Goal: Information Seeking & Learning: Learn about a topic

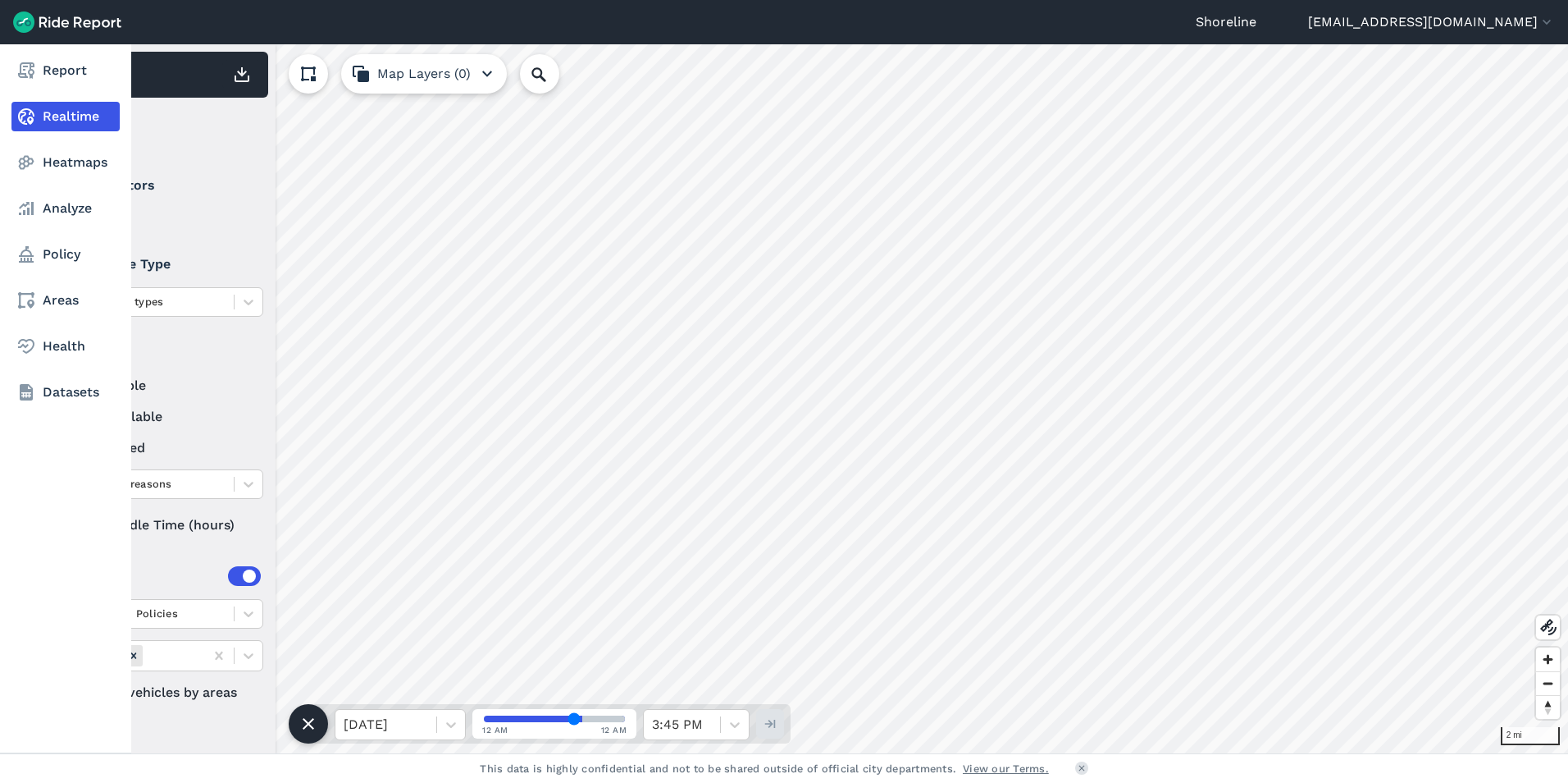
click at [58, 117] on link "Realtime" at bounding box center [65, 116] width 108 height 30
click at [52, 56] on link "Report" at bounding box center [65, 70] width 108 height 30
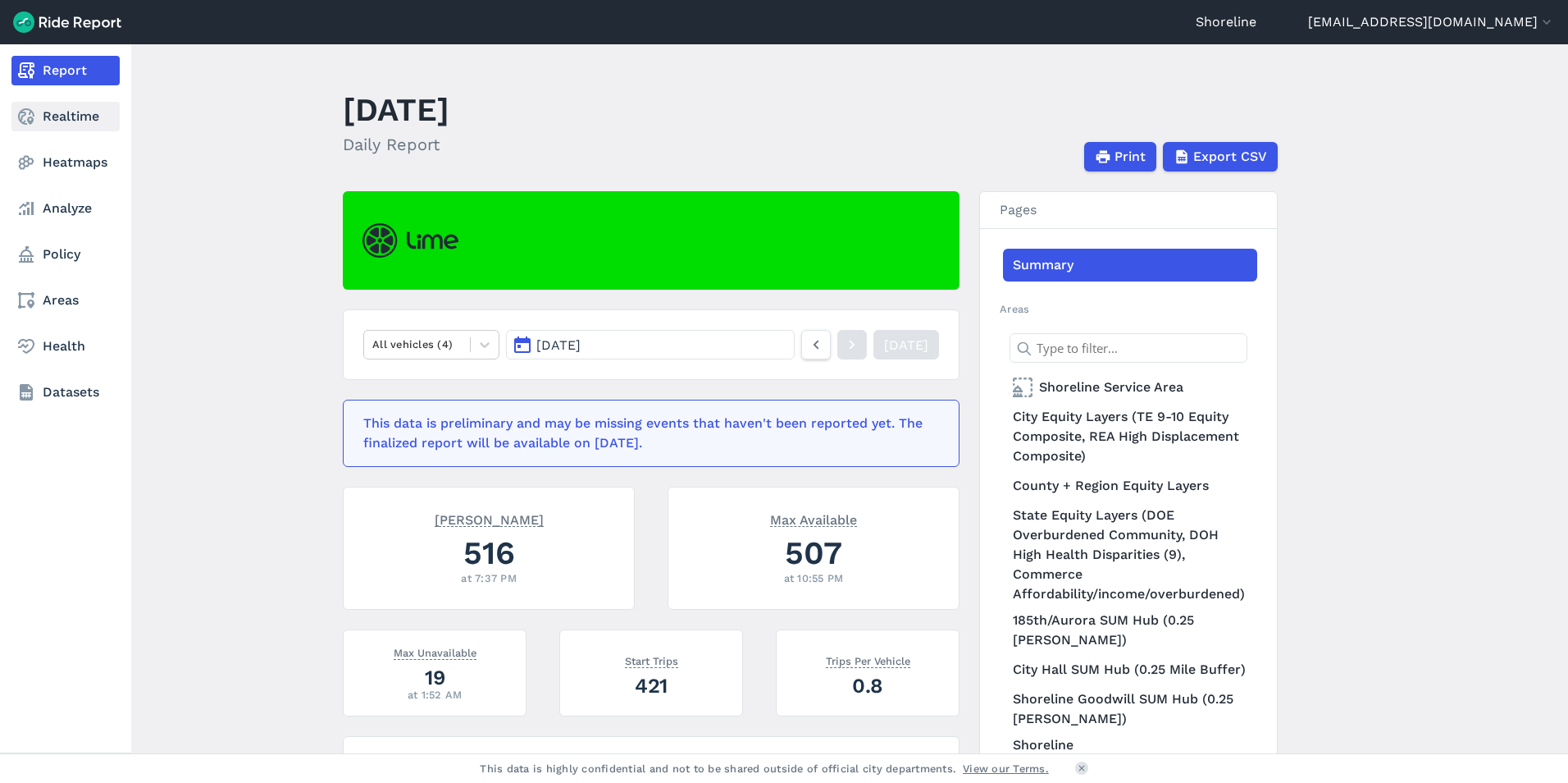
click at [68, 105] on link "Realtime" at bounding box center [65, 116] width 108 height 30
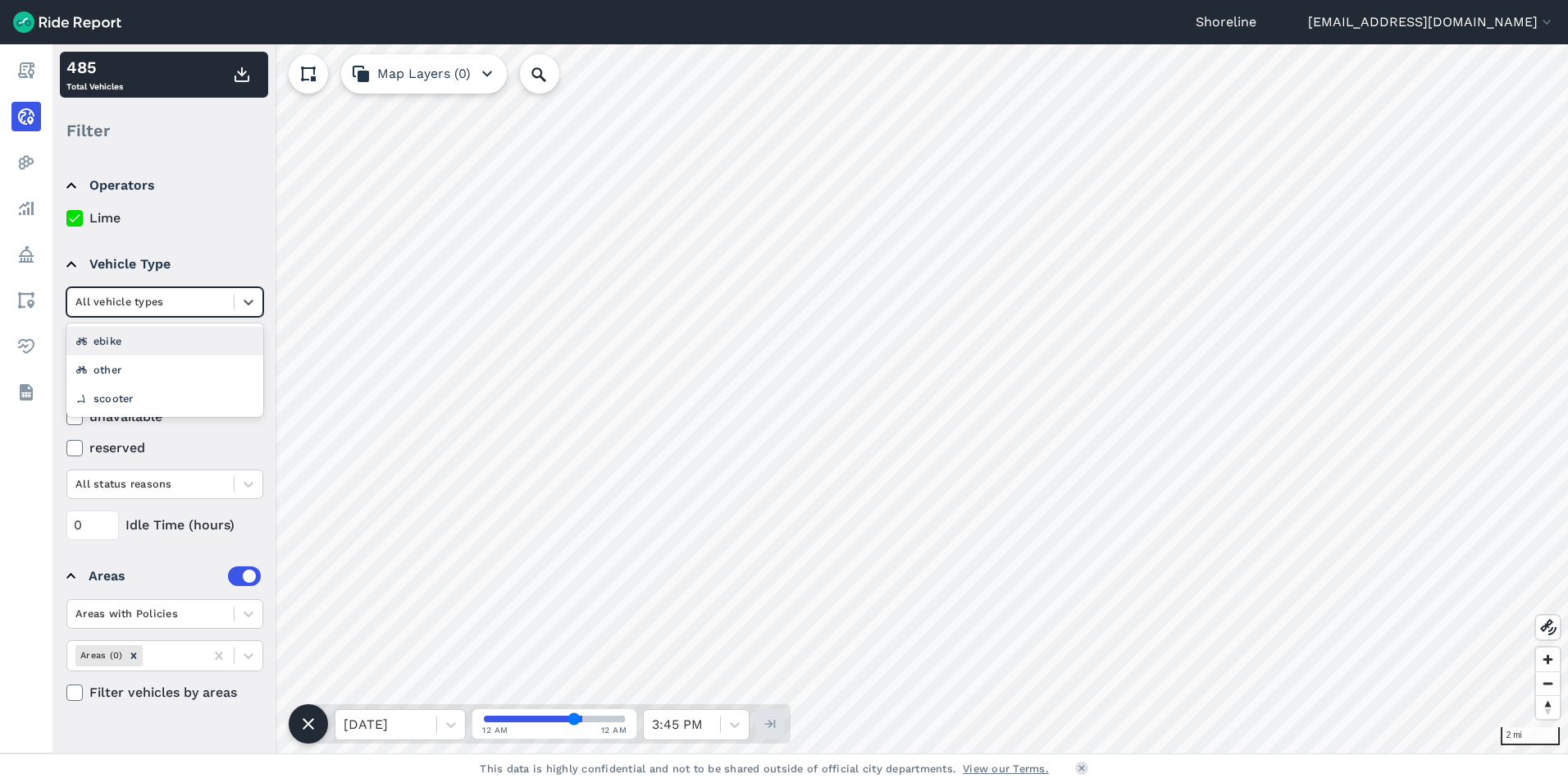
click at [117, 295] on div at bounding box center [150, 301] width 150 height 19
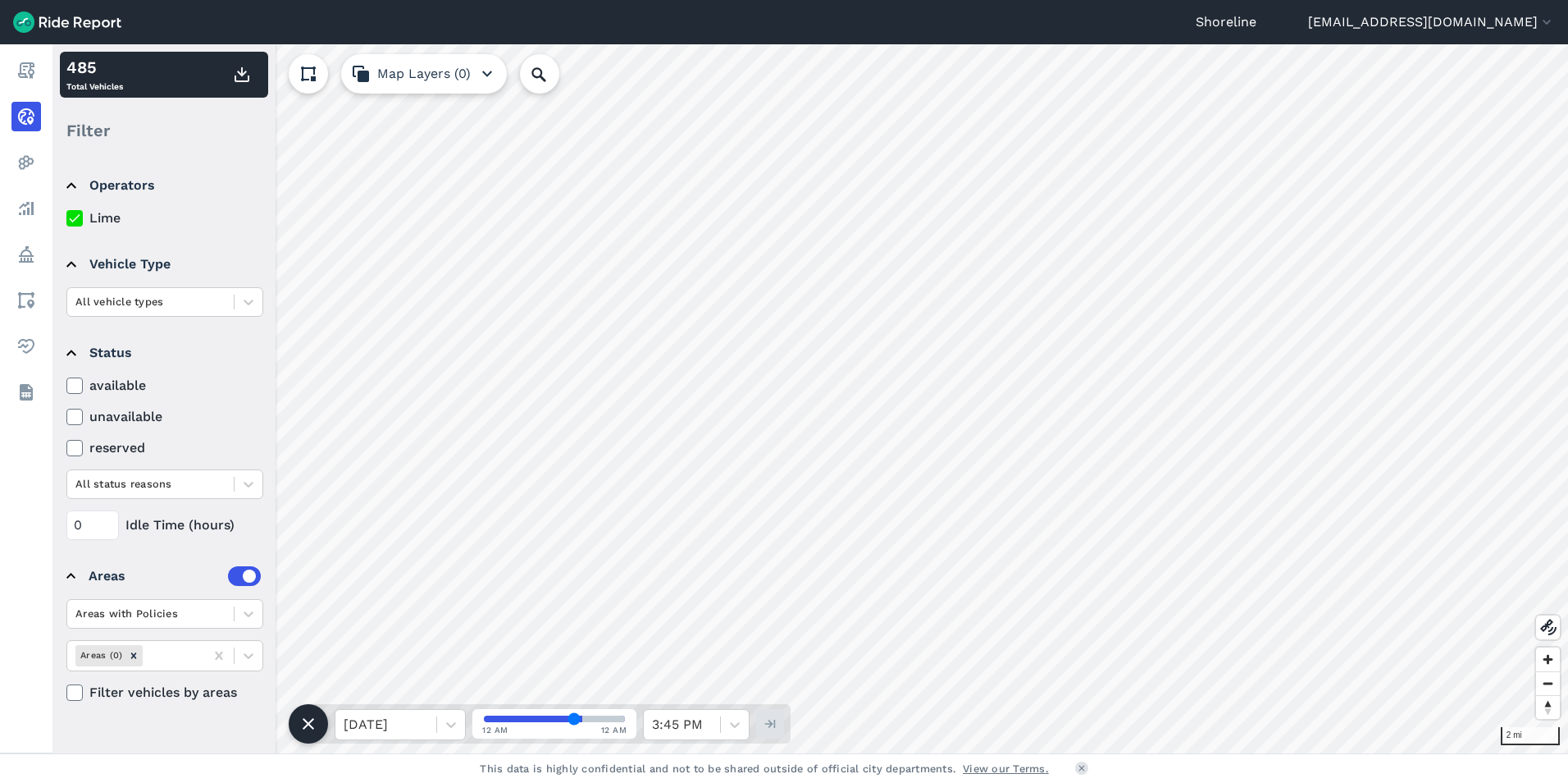
click at [203, 199] on summary "Operators" at bounding box center [164, 185] width 195 height 46
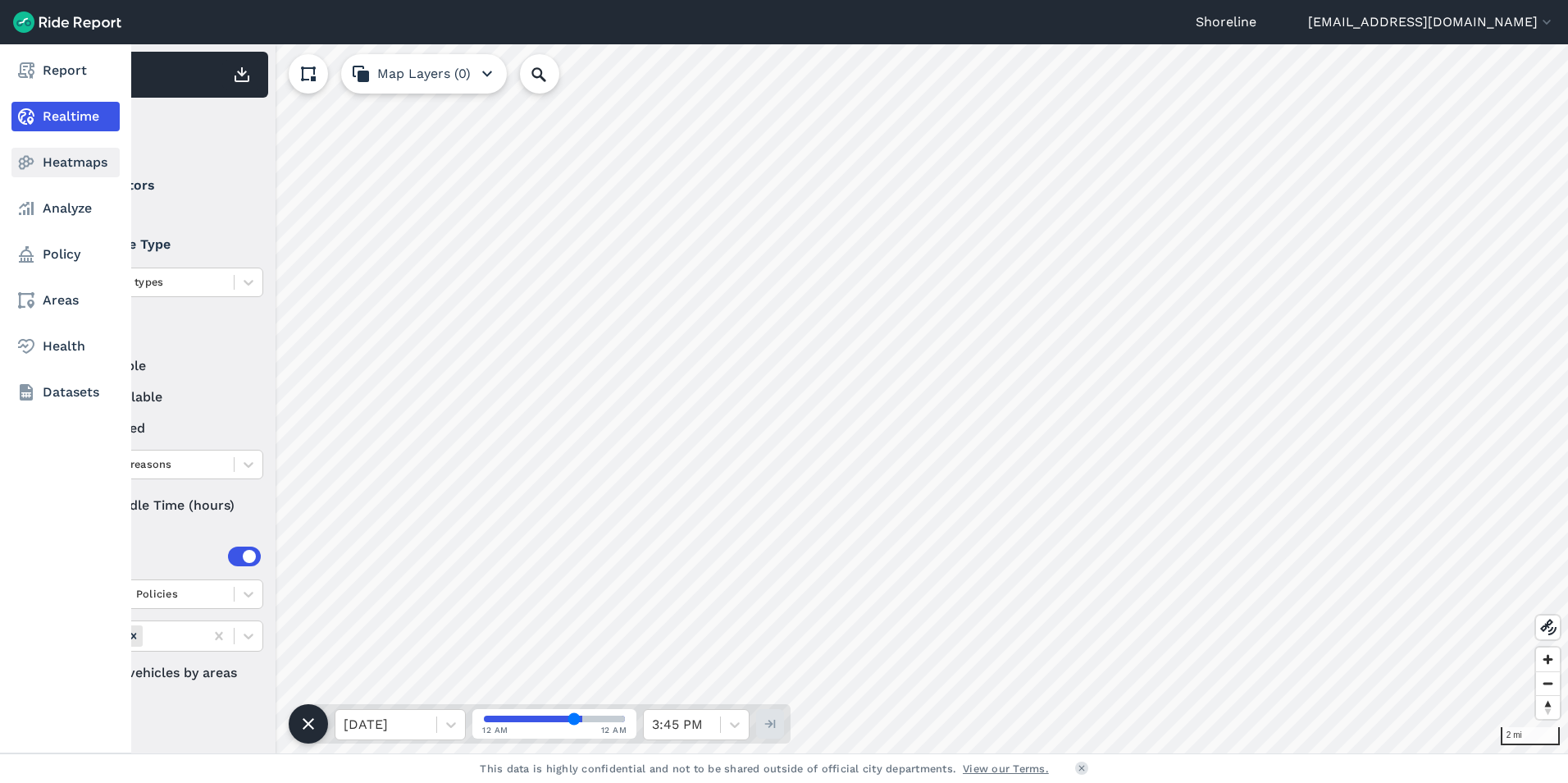
click at [31, 167] on icon at bounding box center [26, 162] width 20 height 20
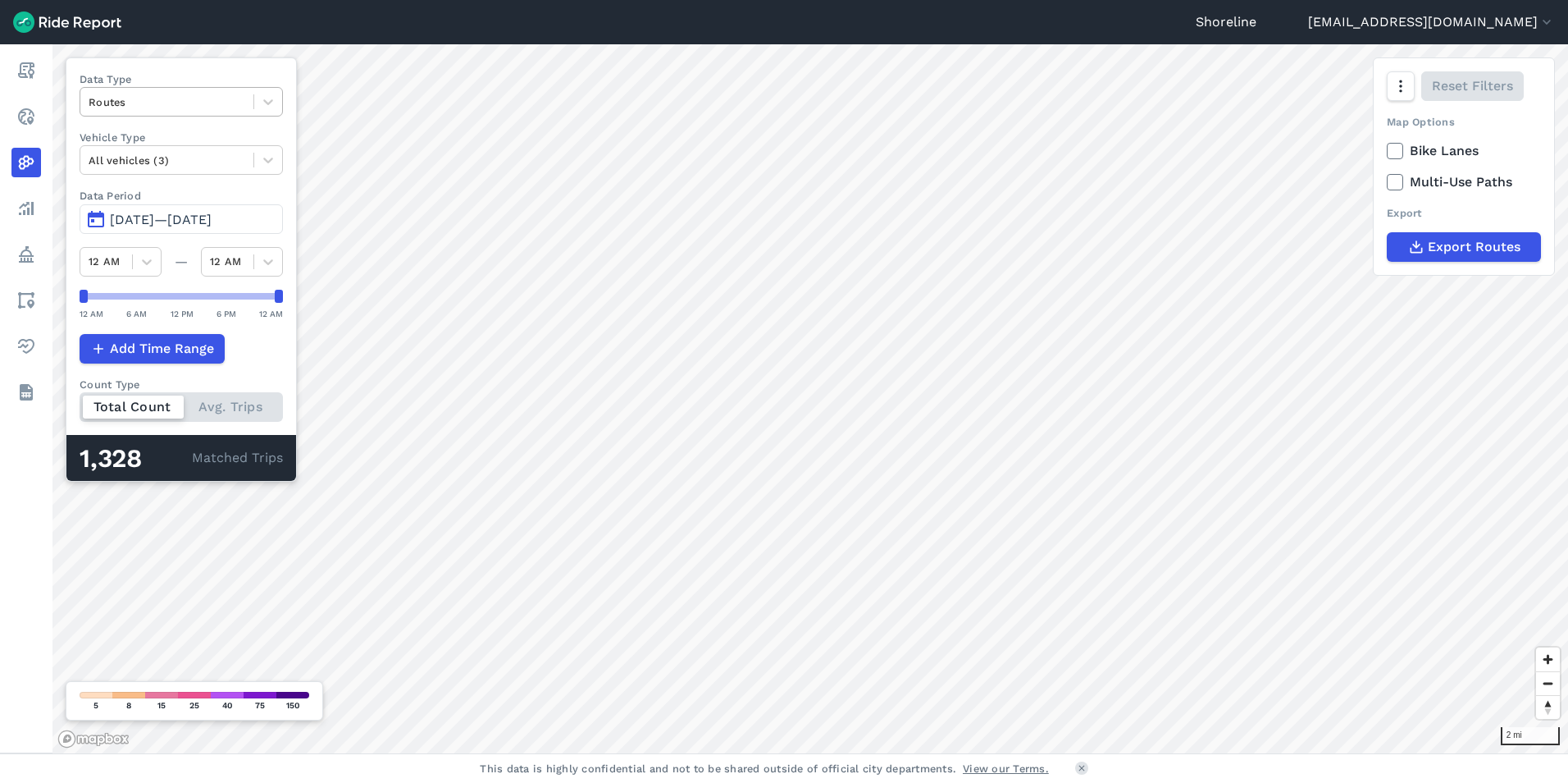
click at [143, 102] on div at bounding box center [167, 102] width 157 height 19
click at [129, 98] on div at bounding box center [167, 102] width 157 height 19
click at [140, 223] on span "[DATE]—[DATE]" at bounding box center [160, 219] width 102 height 15
click at [141, 219] on span "[DATE]—[DATE]" at bounding box center [160, 219] width 102 height 15
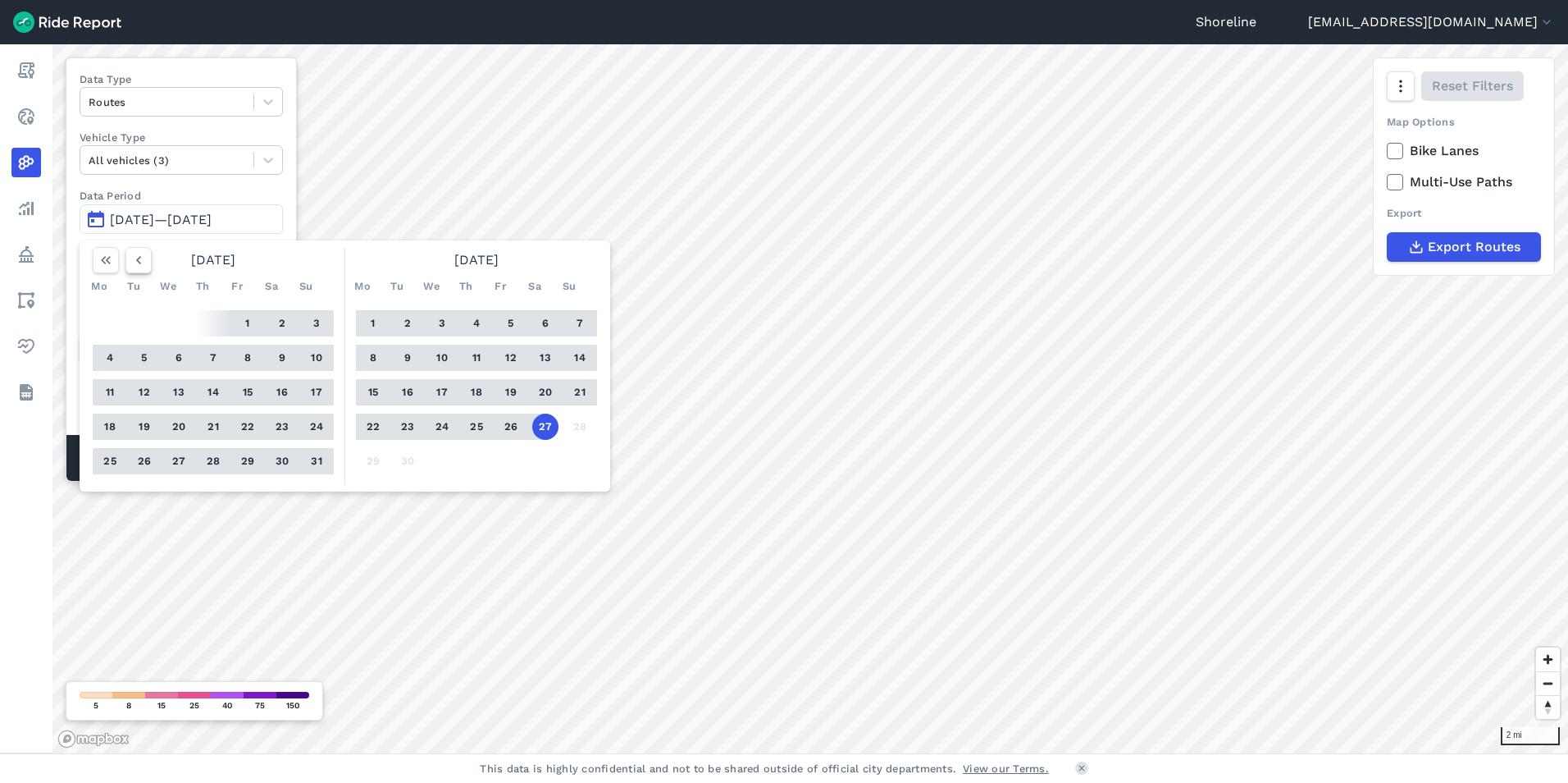
click at [141, 262] on icon "button" at bounding box center [138, 260] width 16 height 16
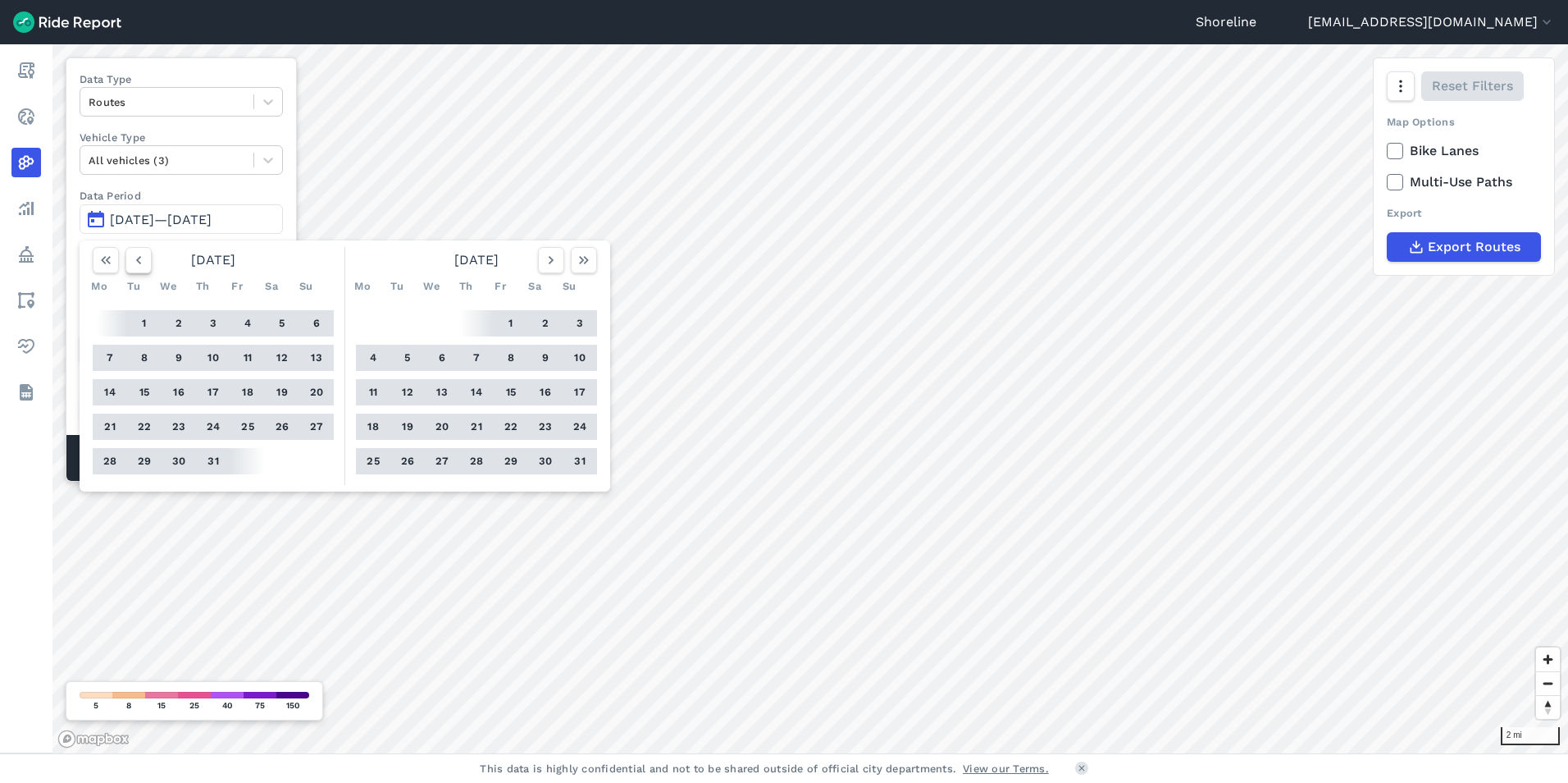
click at [141, 262] on icon "button" at bounding box center [138, 260] width 16 height 16
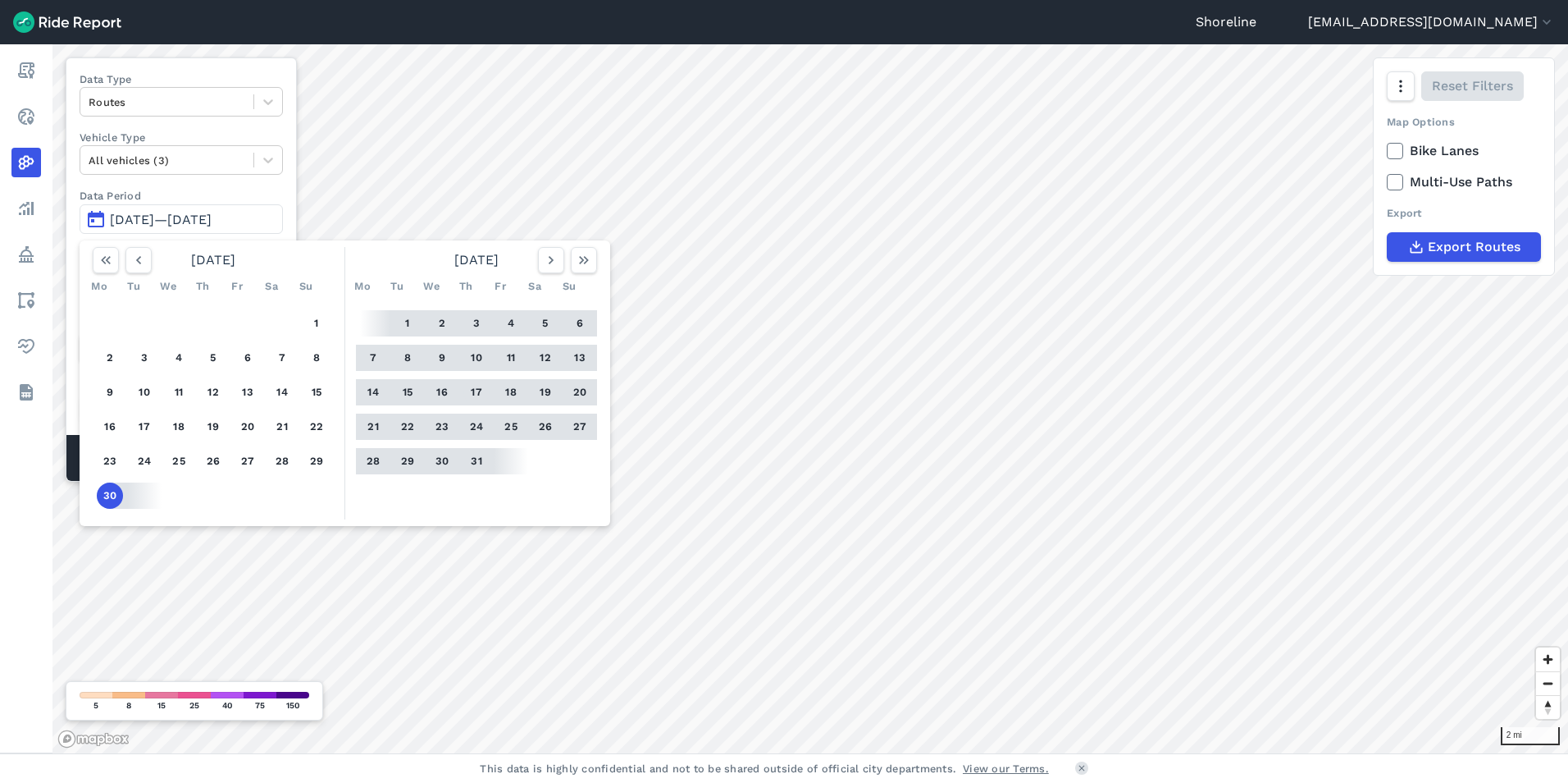
click at [475, 388] on button "17" at bounding box center [476, 392] width 26 height 26
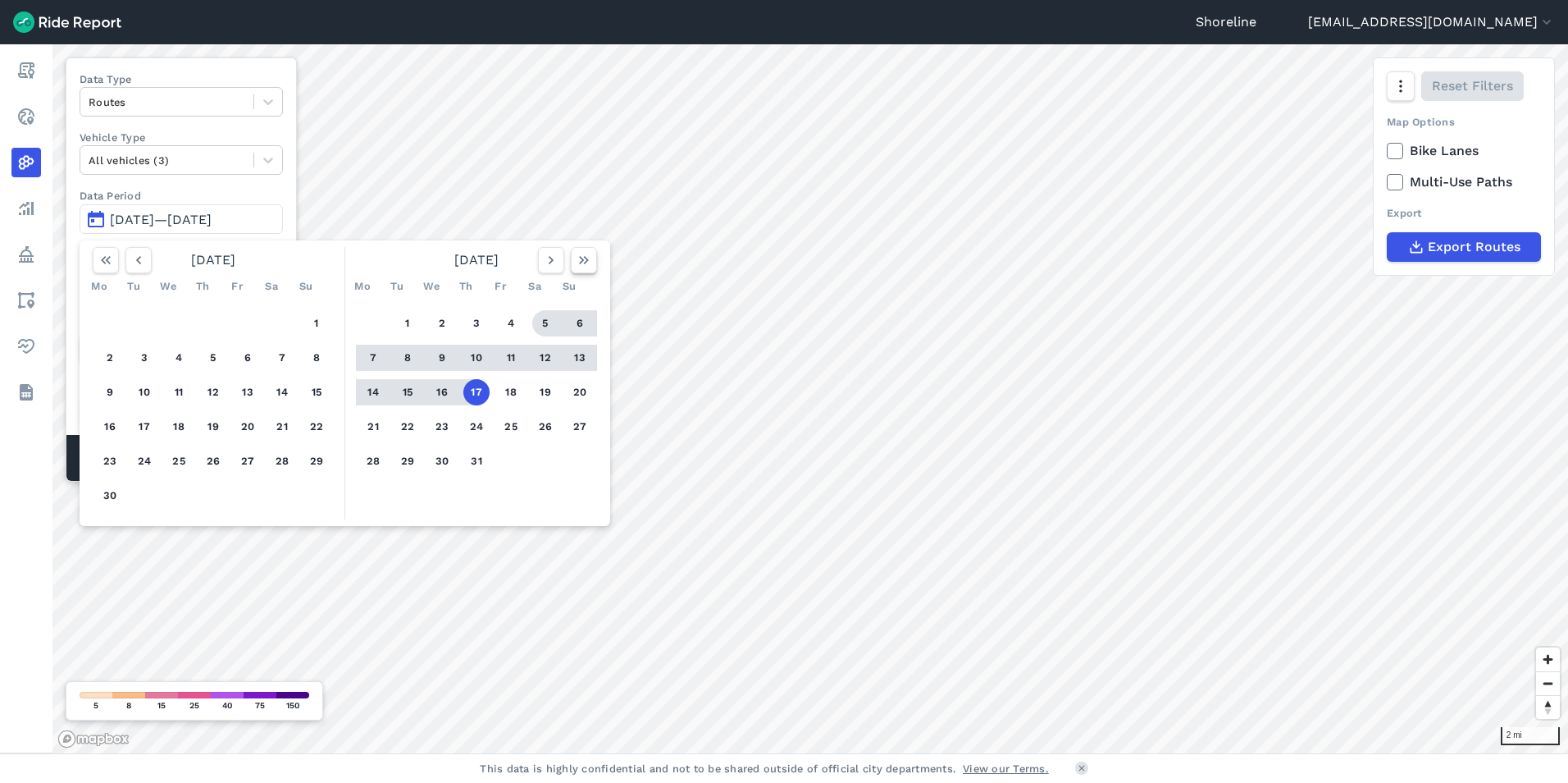
click at [581, 258] on use "button" at bounding box center [584, 260] width 10 height 9
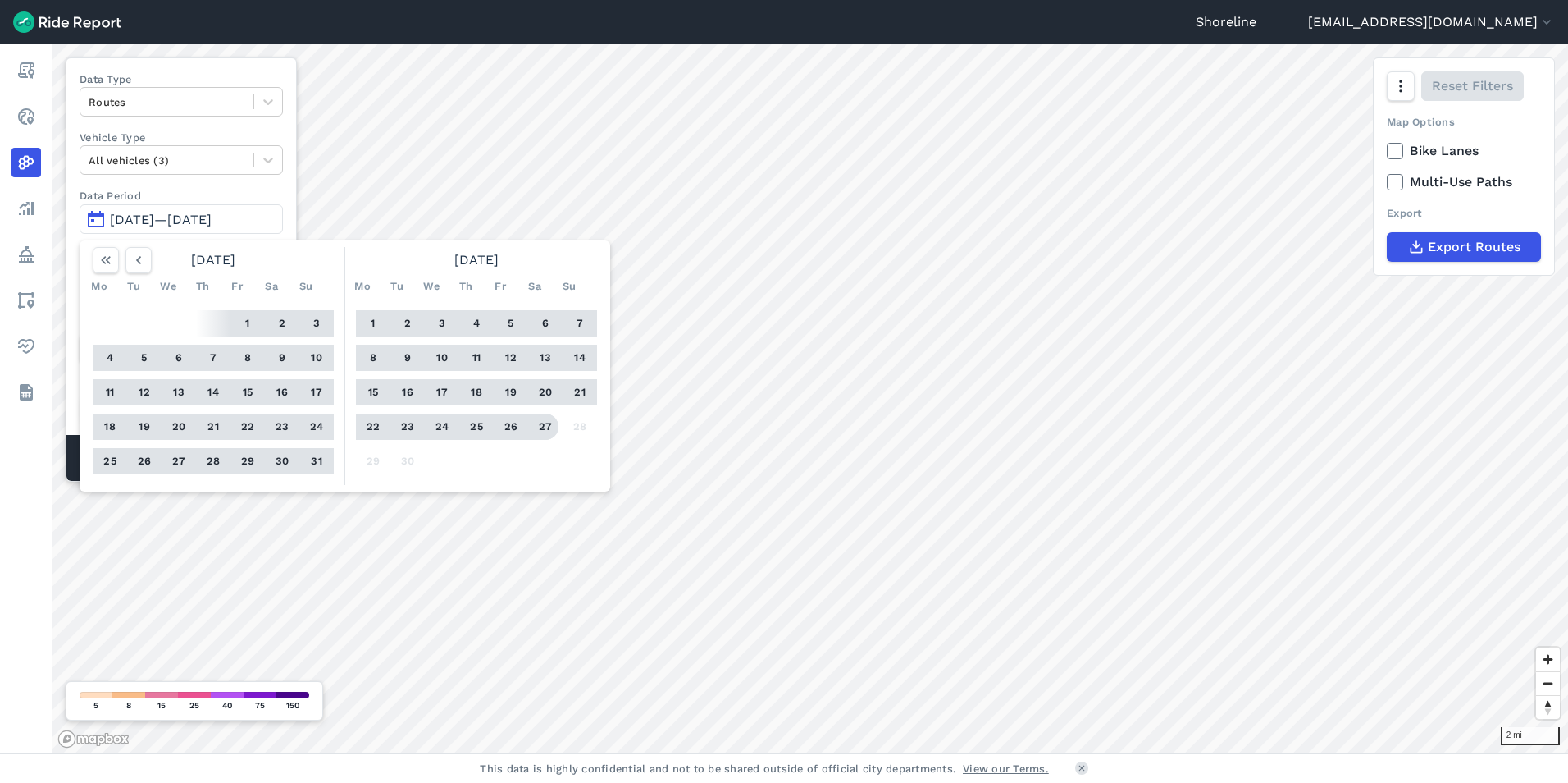
click at [542, 424] on button "27" at bounding box center [545, 426] width 26 height 26
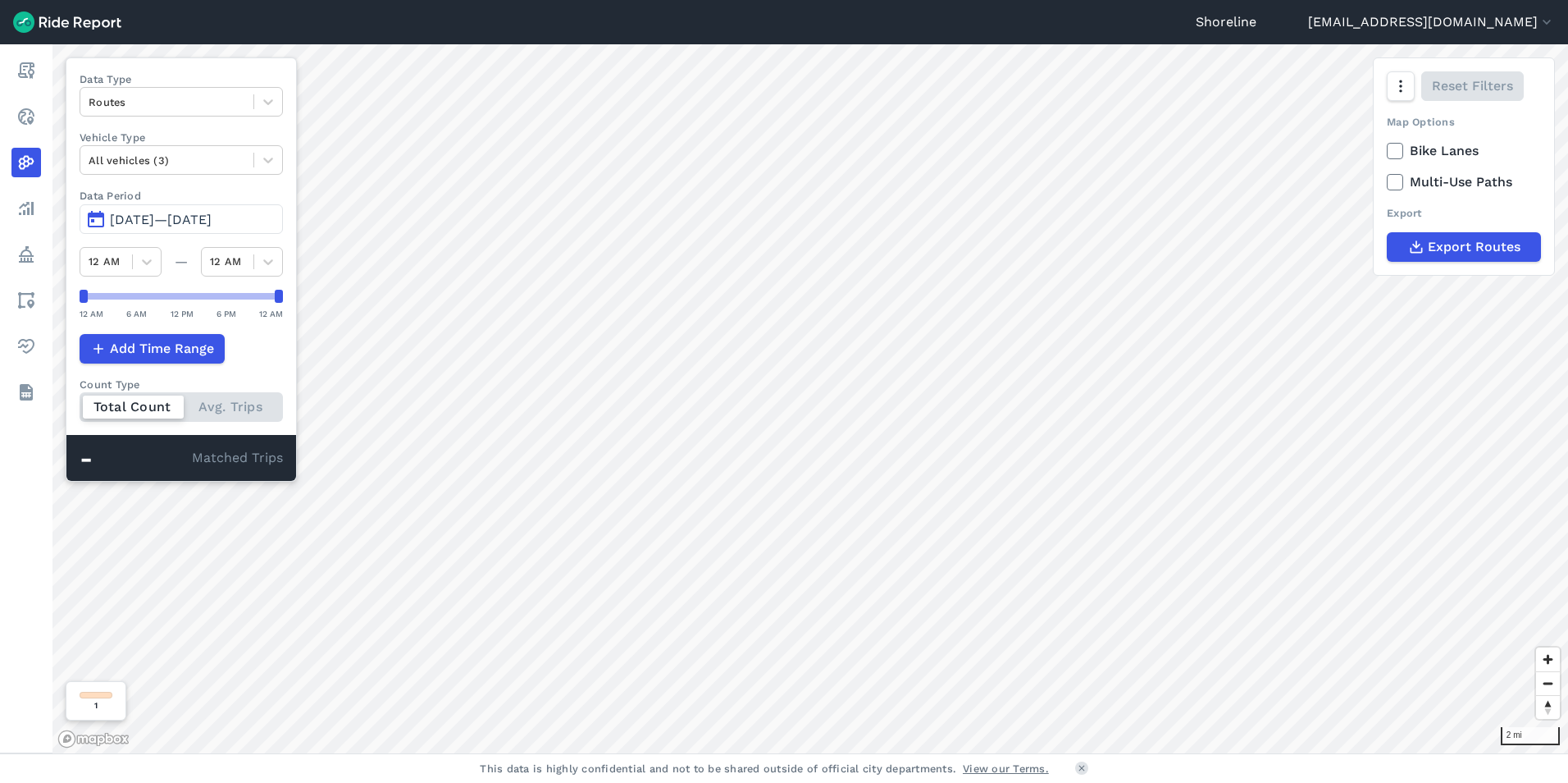
click at [156, 221] on span "[DATE]—[DATE]" at bounding box center [160, 219] width 102 height 15
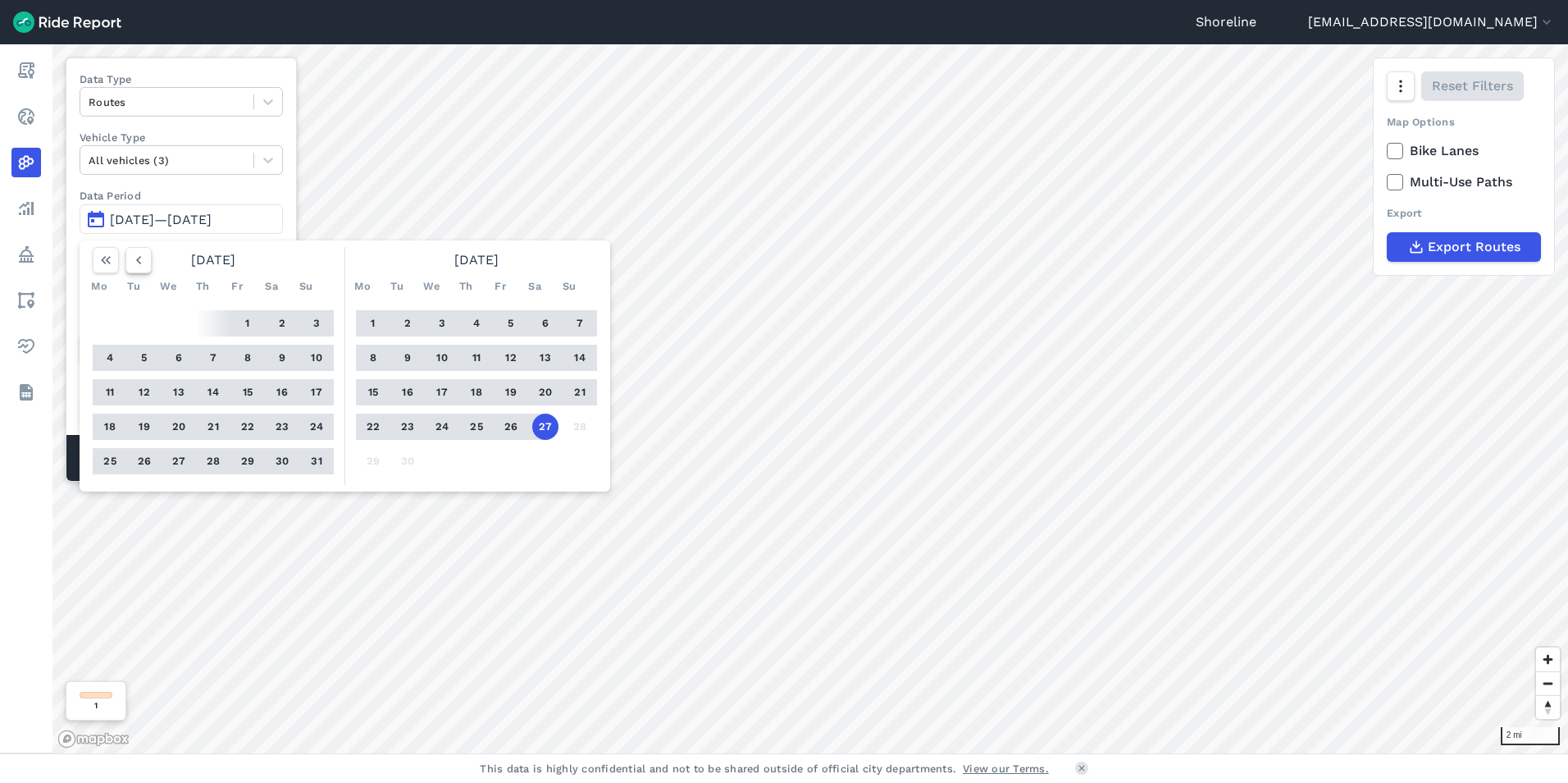
click at [137, 259] on use "button" at bounding box center [138, 260] width 5 height 9
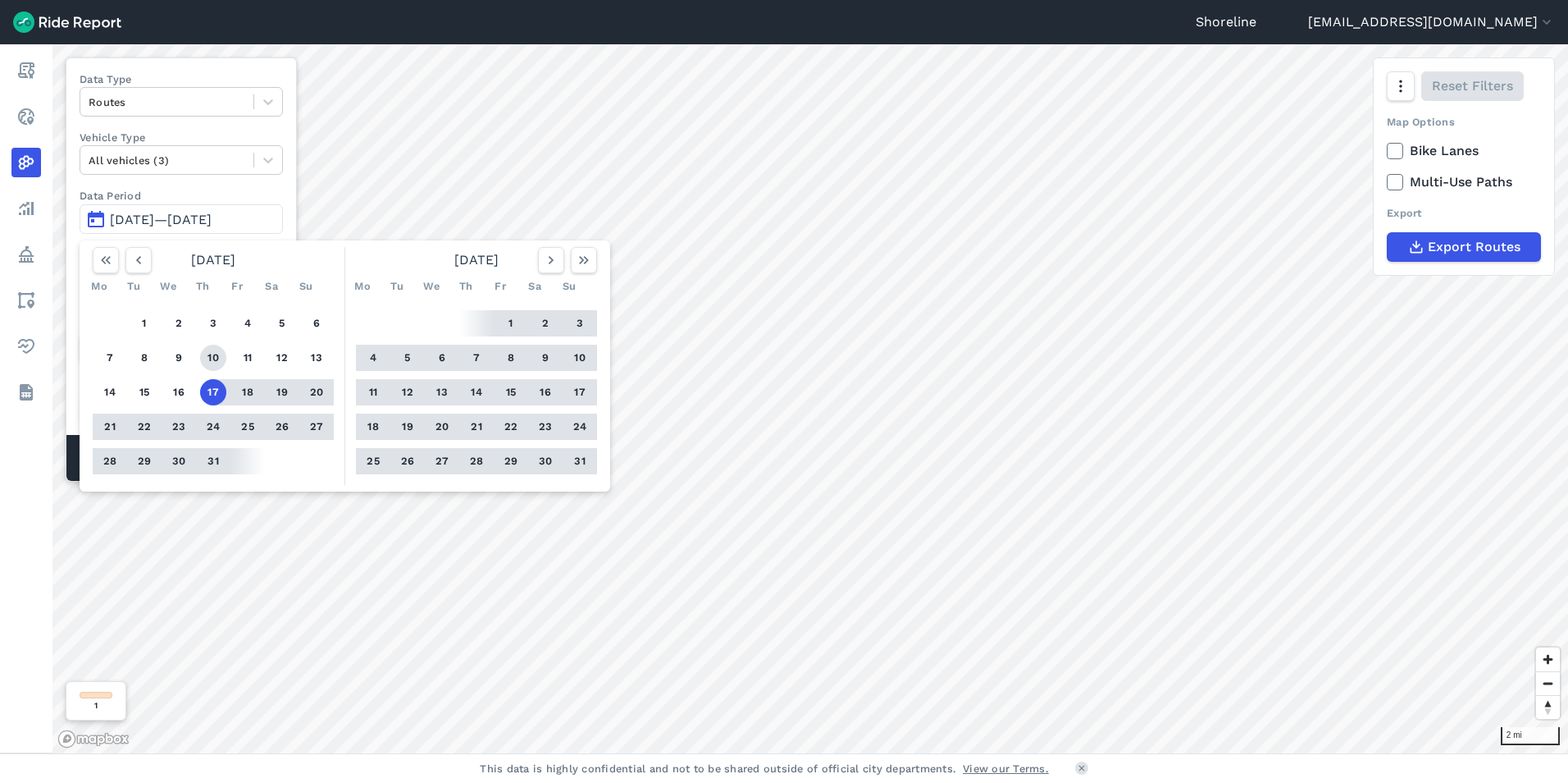
click at [211, 349] on button "10" at bounding box center [213, 358] width 26 height 26
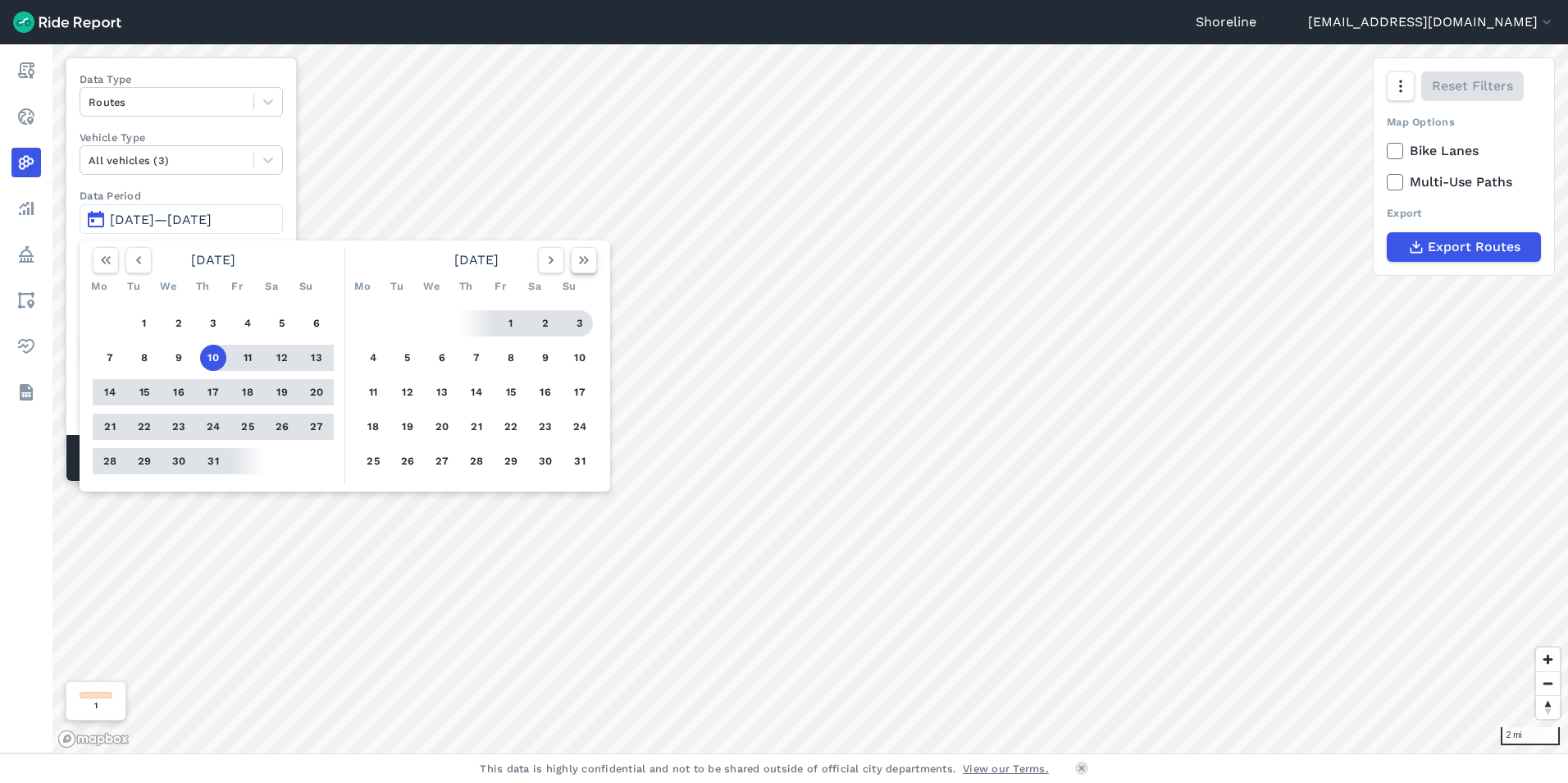
click at [578, 259] on icon "button" at bounding box center [583, 260] width 16 height 16
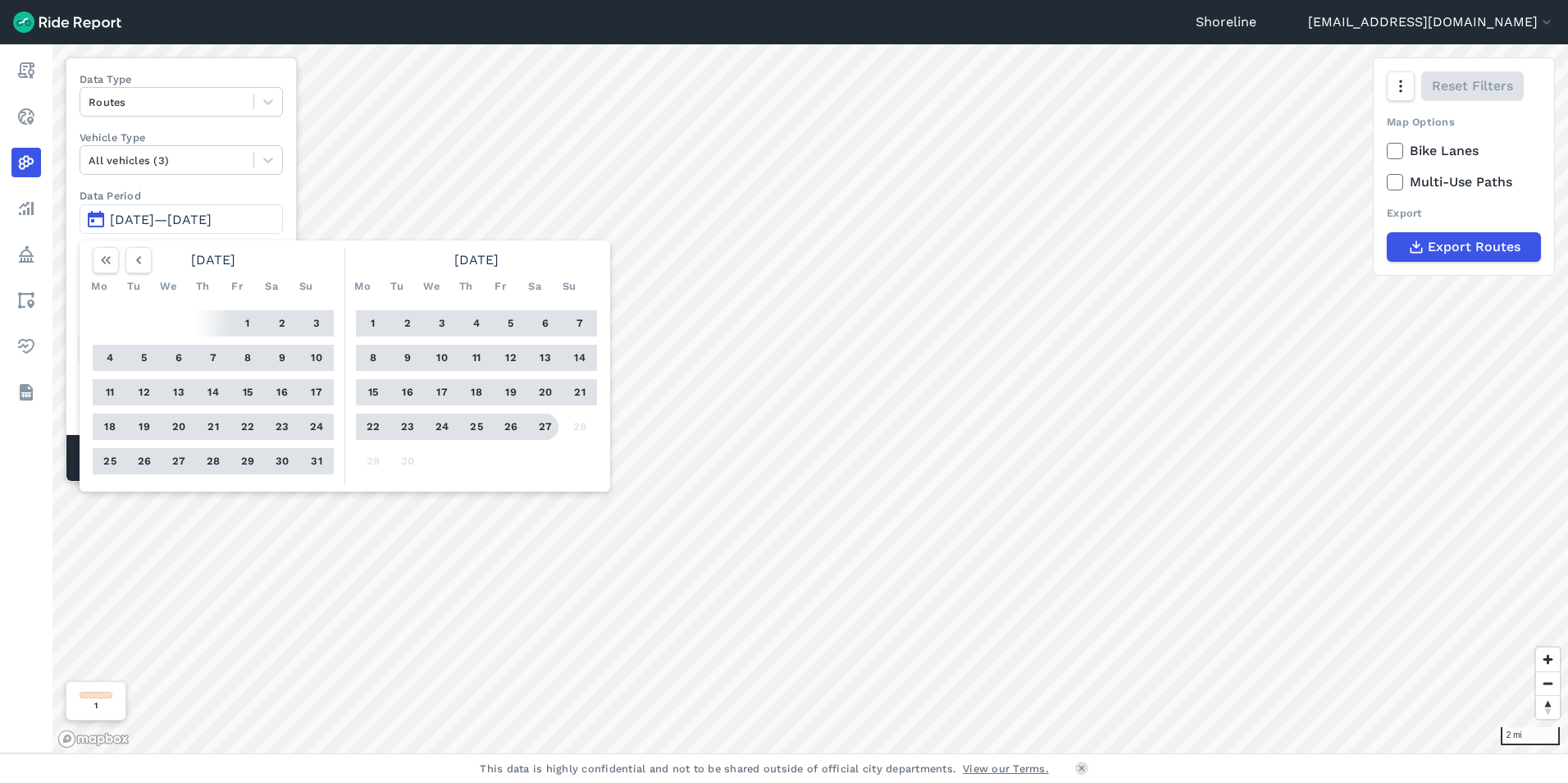
click at [543, 428] on button "27" at bounding box center [545, 426] width 26 height 26
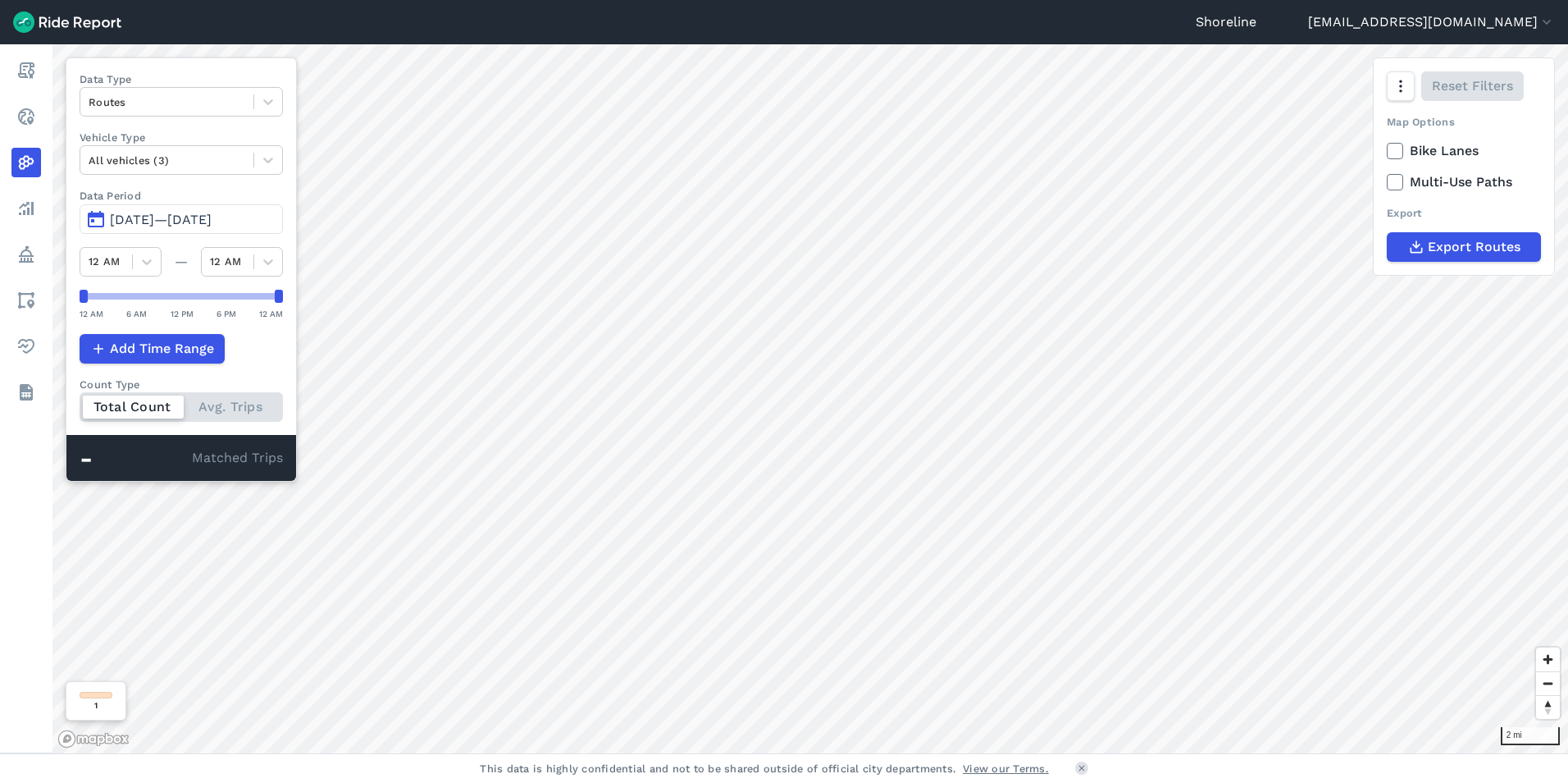
click at [154, 216] on span "[DATE]—[DATE]" at bounding box center [160, 219] width 102 height 15
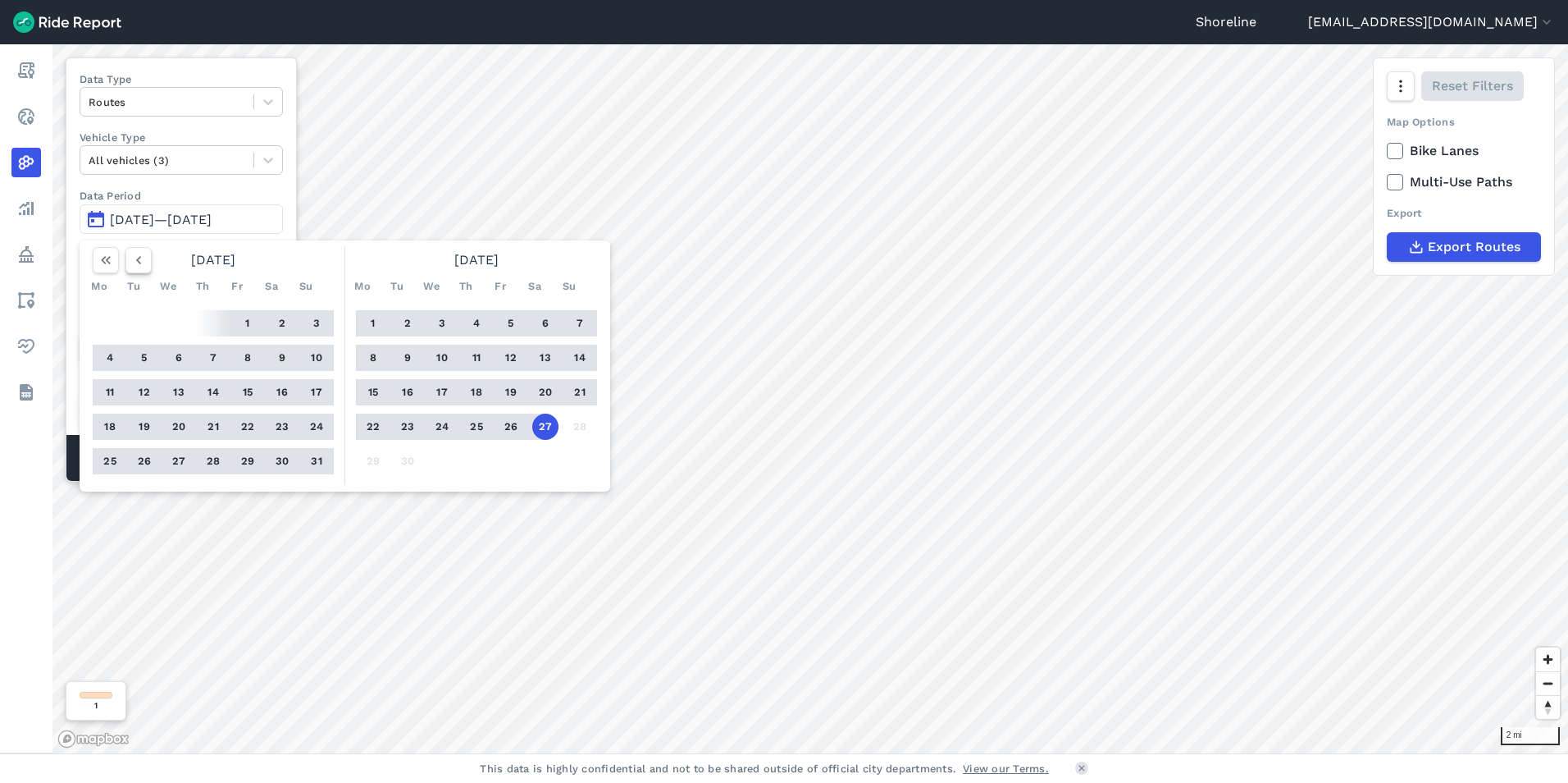
click at [139, 264] on icon "button" at bounding box center [138, 260] width 16 height 16
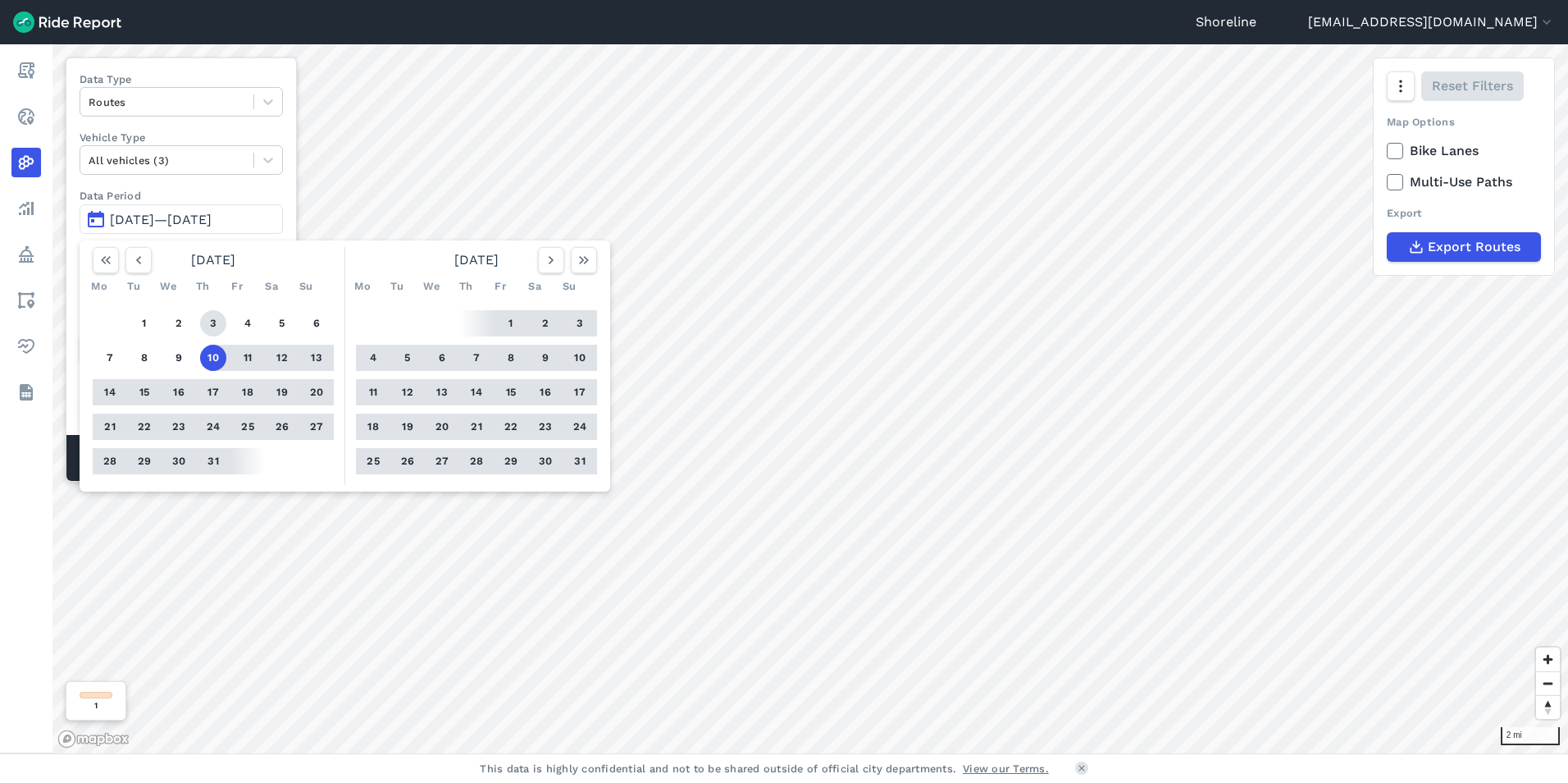
click at [216, 323] on button "3" at bounding box center [213, 323] width 26 height 26
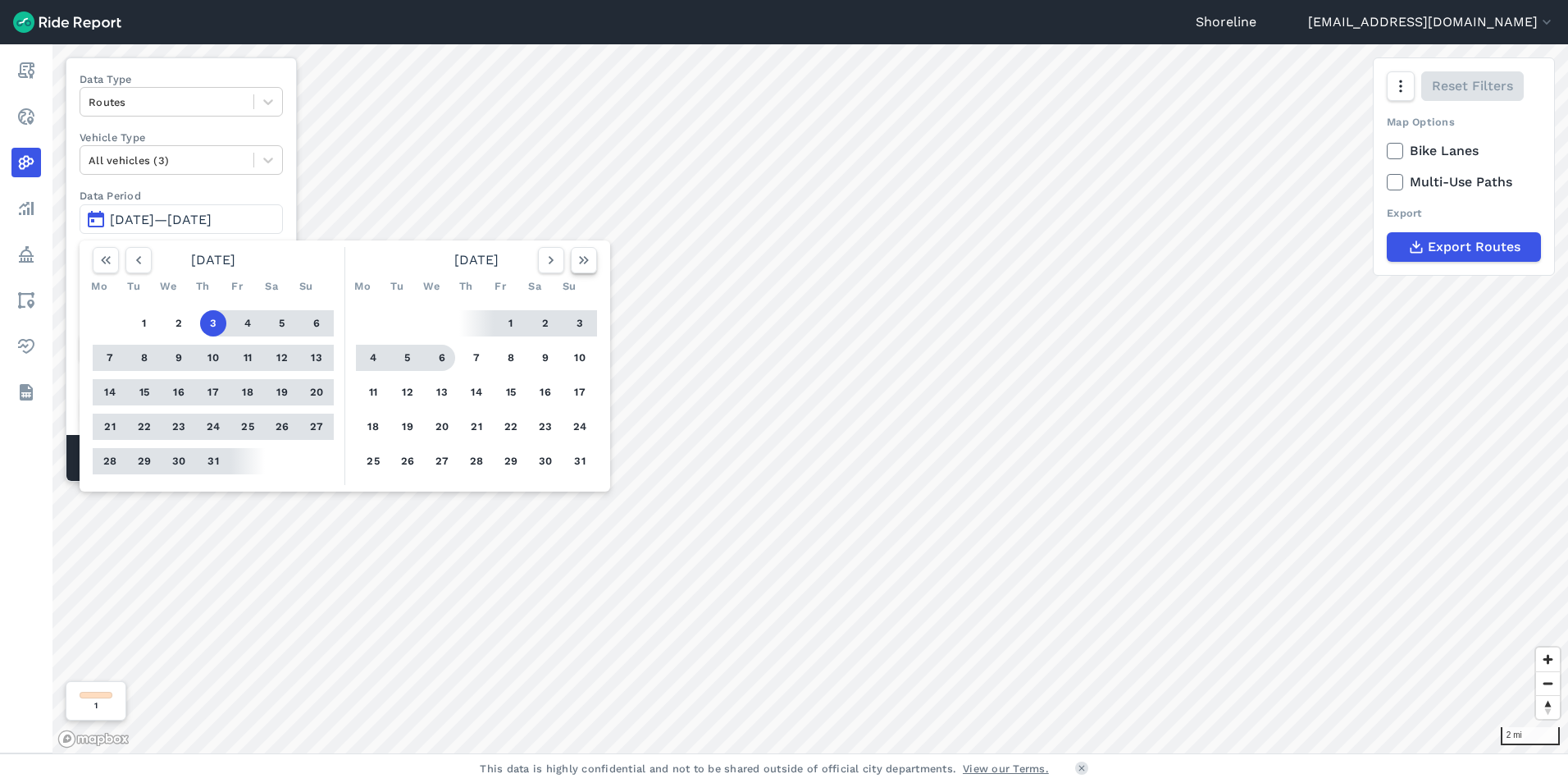
click at [580, 260] on icon "button" at bounding box center [583, 260] width 16 height 16
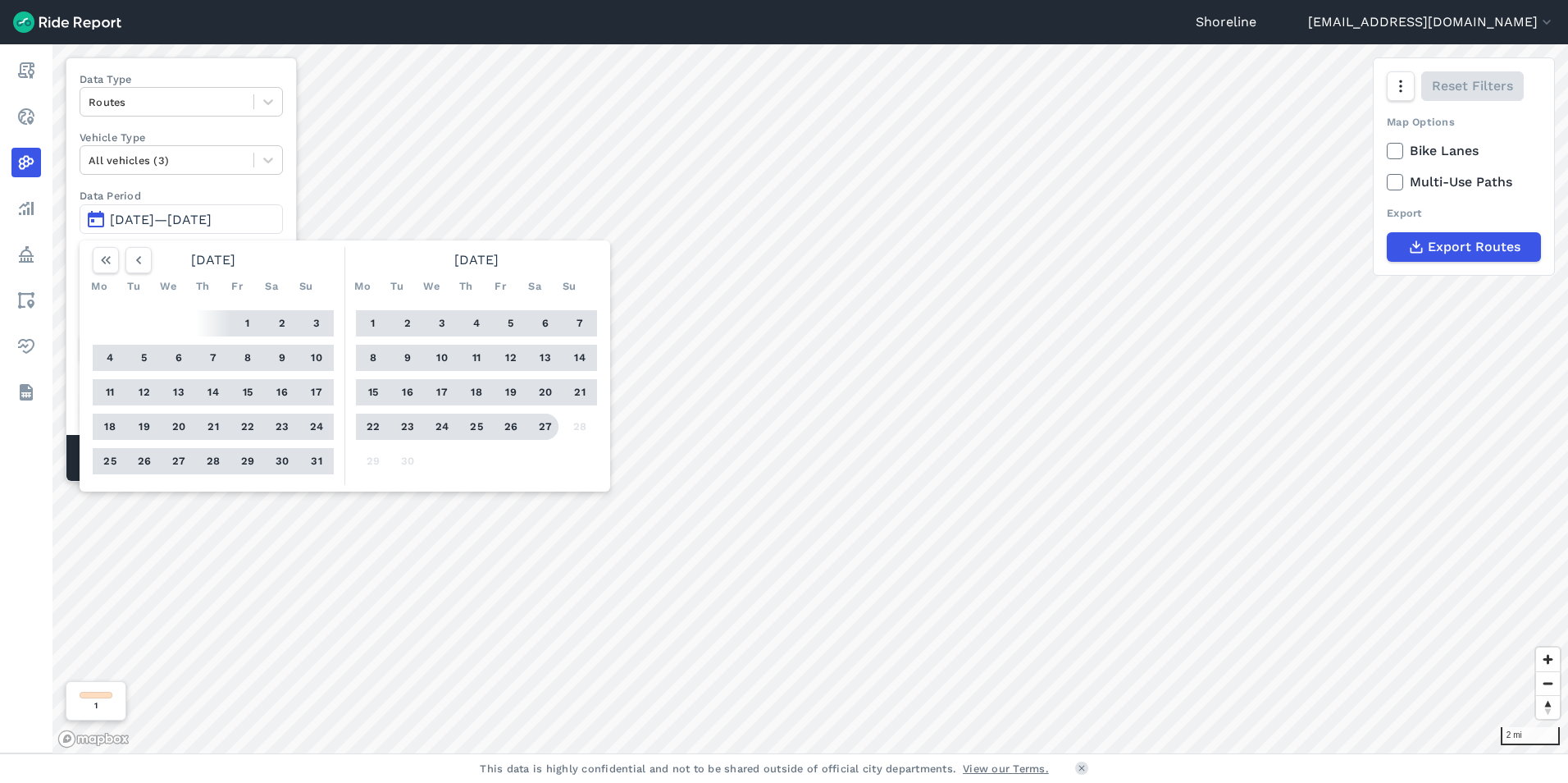
click at [544, 424] on button "27" at bounding box center [545, 426] width 26 height 26
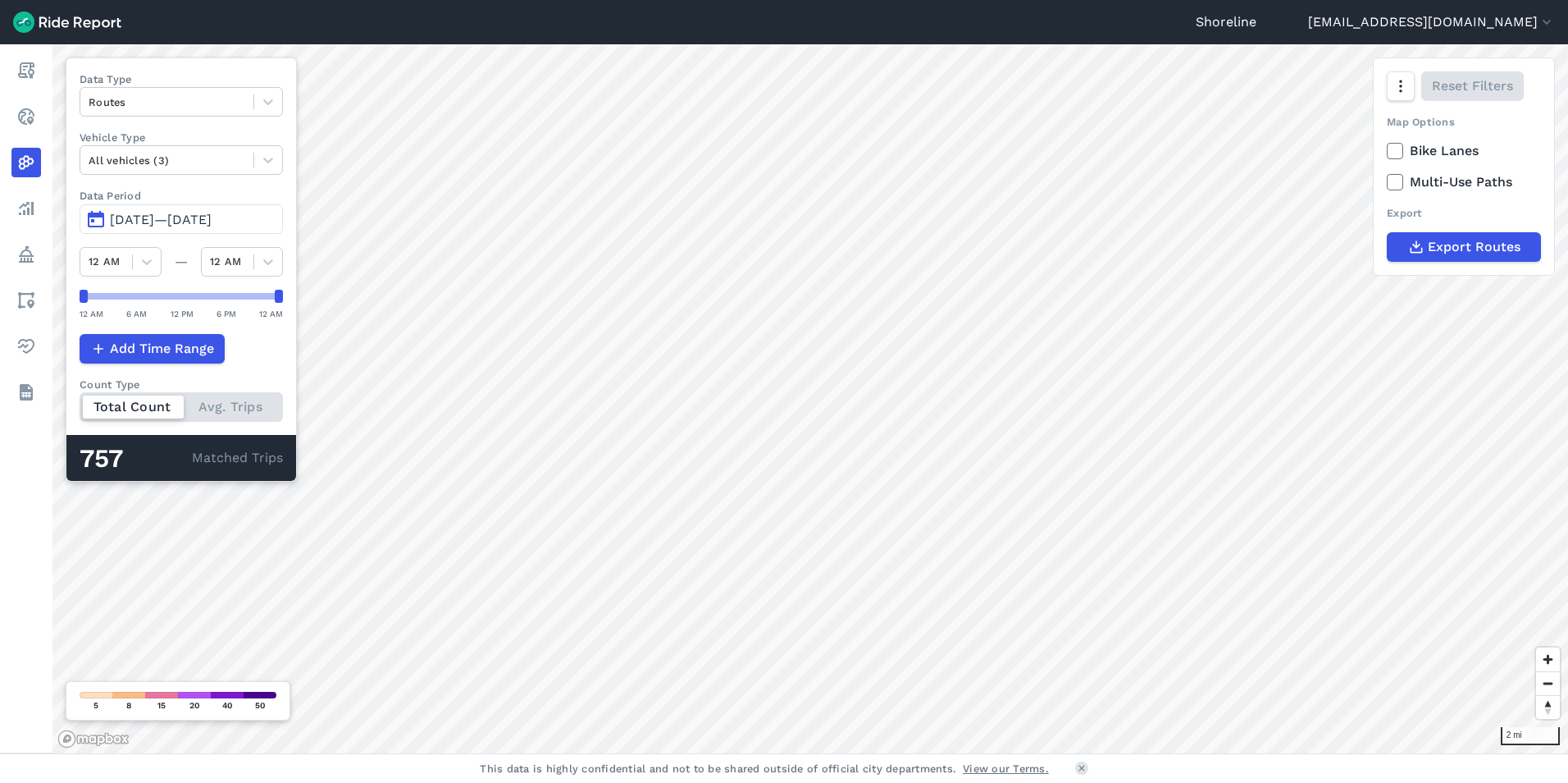
click at [170, 217] on span "[DATE]—[DATE]" at bounding box center [160, 219] width 102 height 15
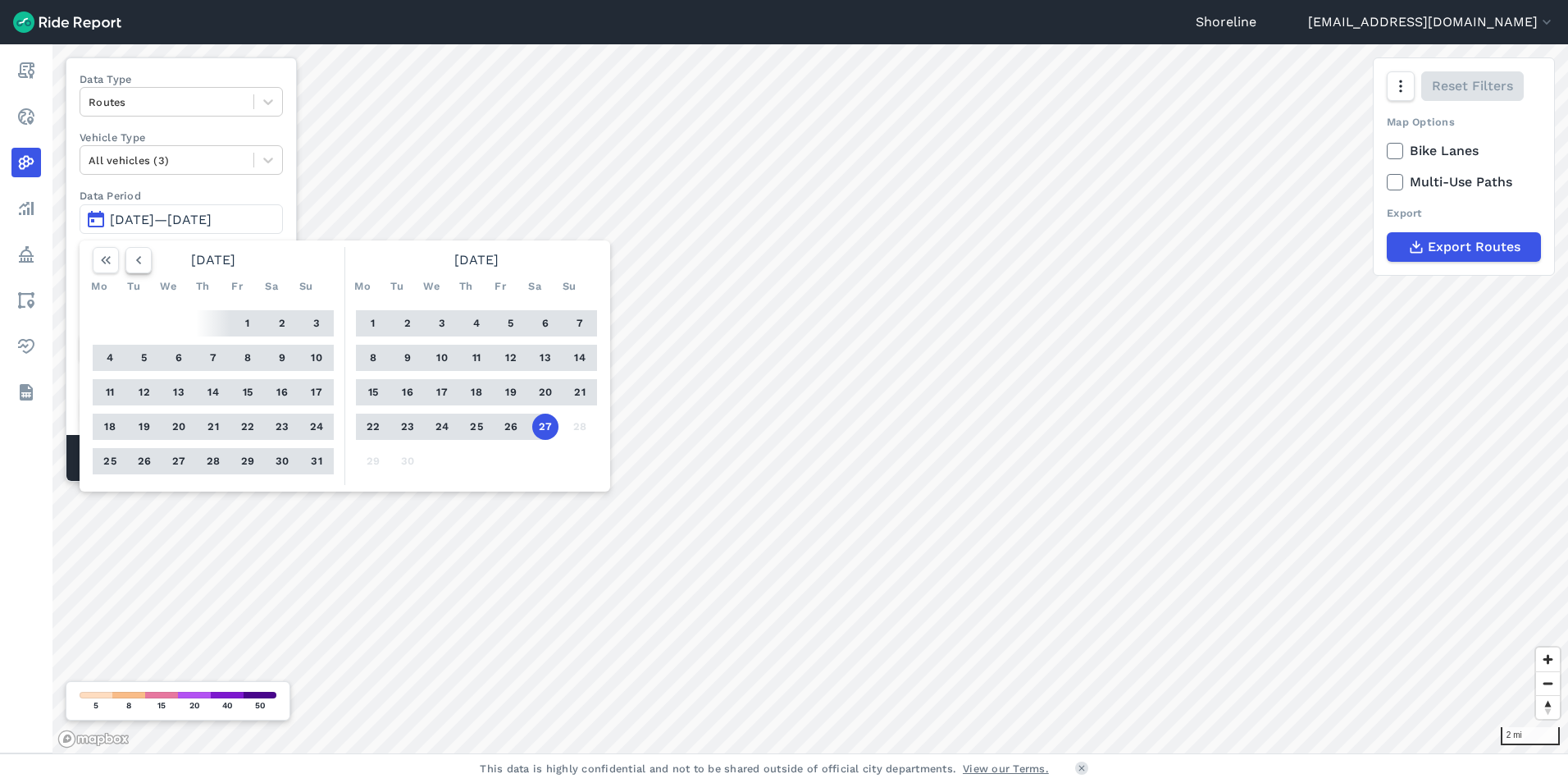
click at [136, 266] on icon "button" at bounding box center [138, 260] width 16 height 16
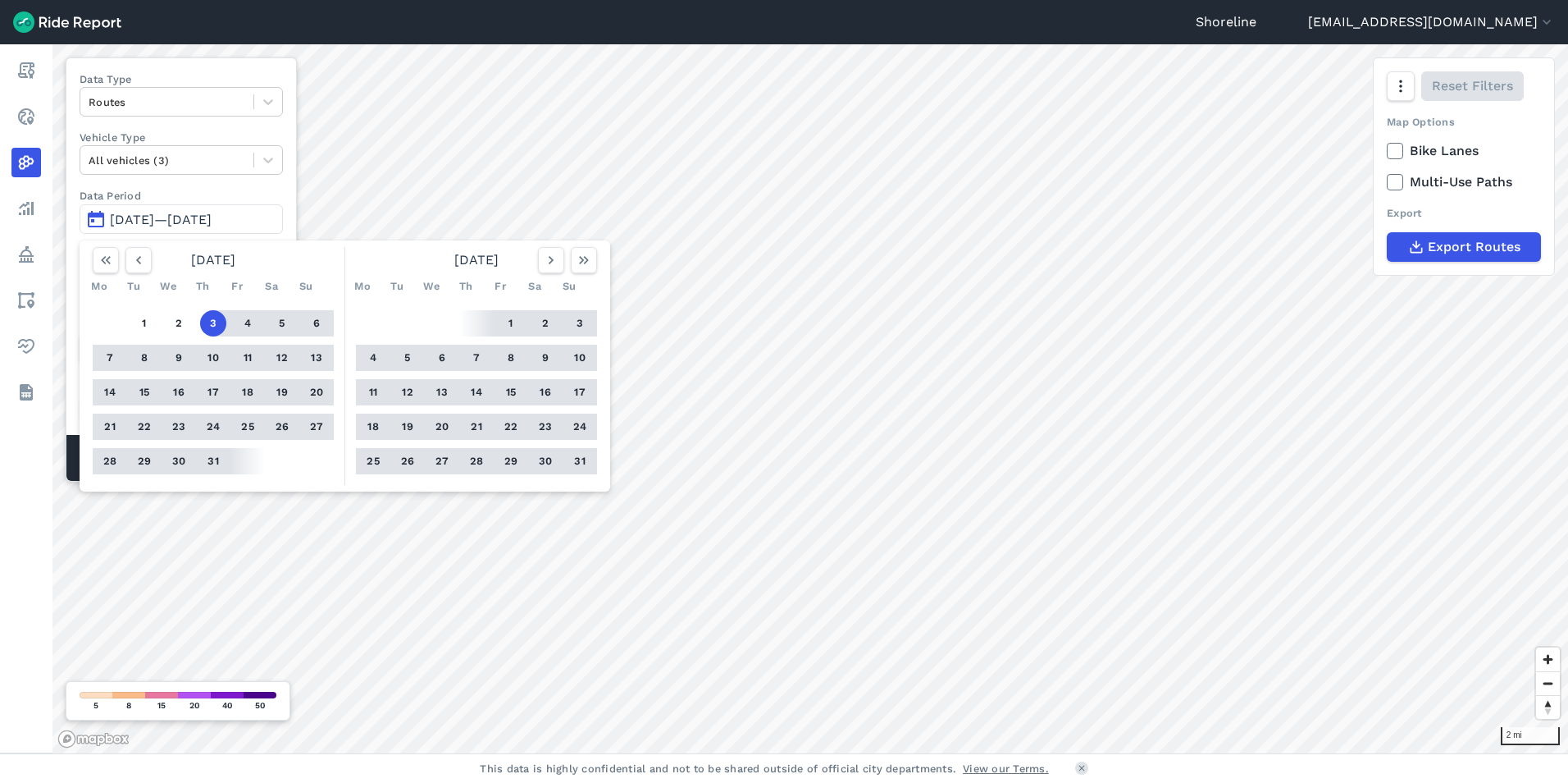
click at [106, 354] on button "7" at bounding box center [109, 358] width 26 height 26
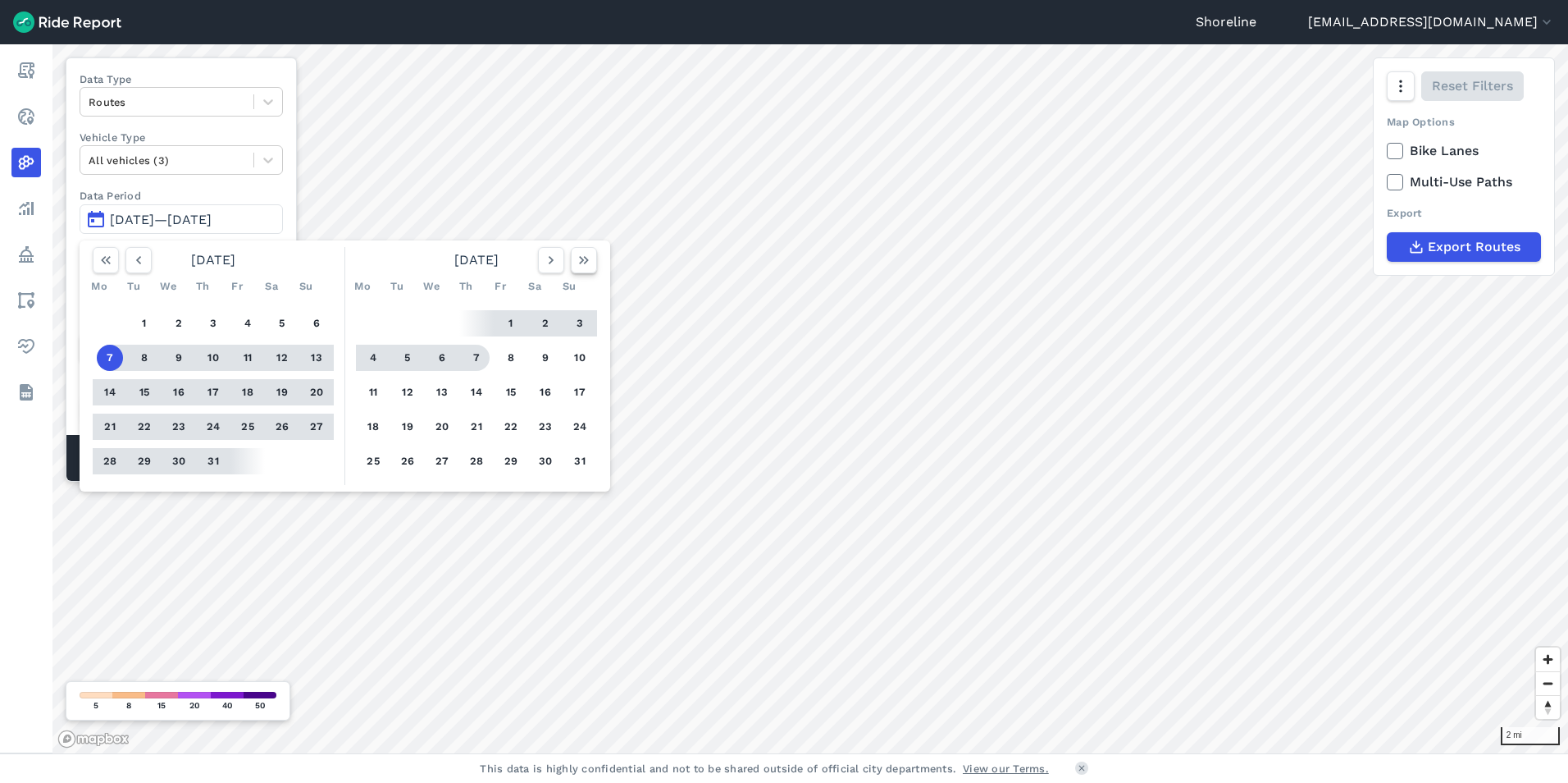
click at [584, 260] on icon "button" at bounding box center [583, 260] width 16 height 16
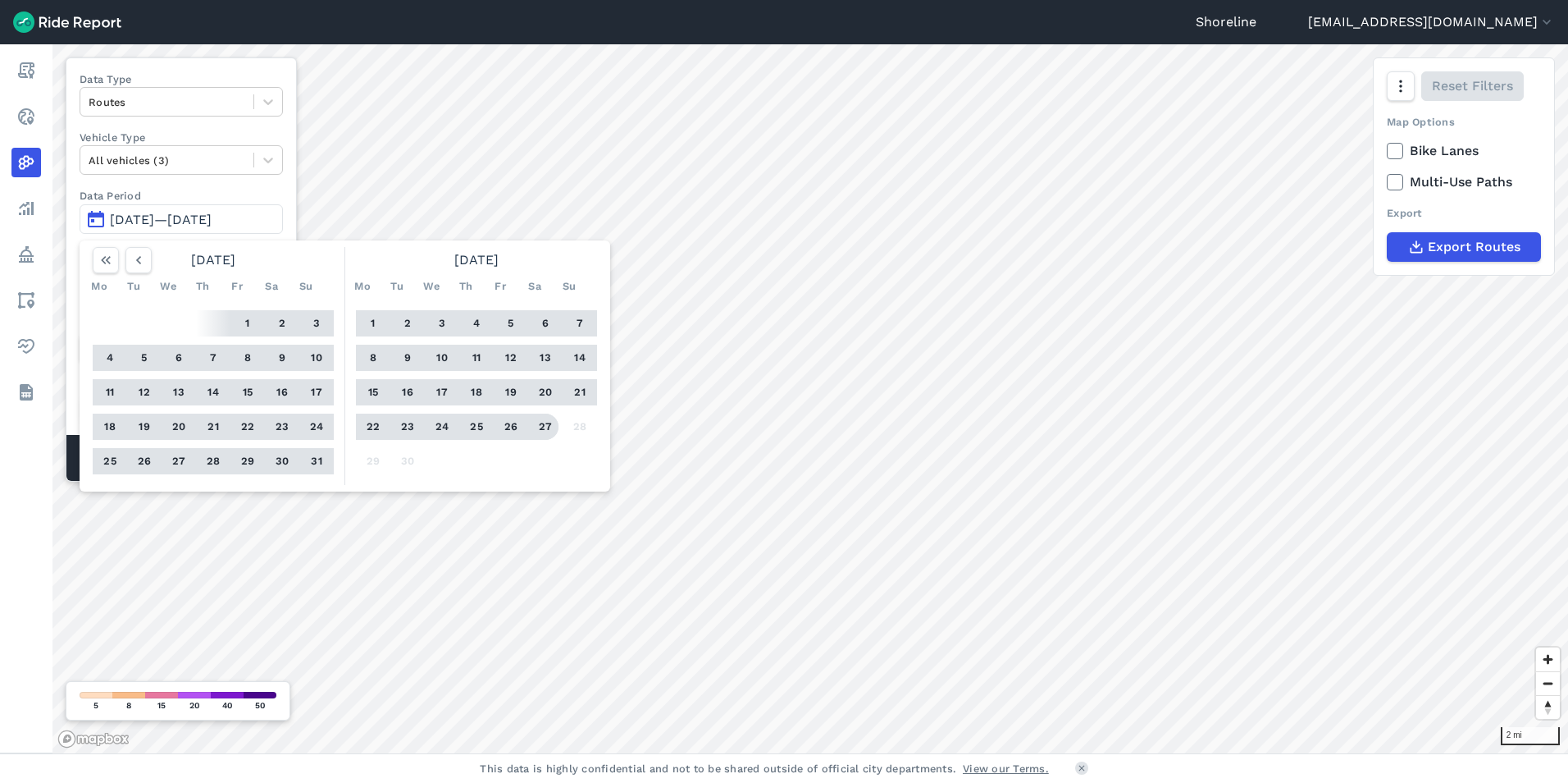
click at [542, 423] on button "27" at bounding box center [545, 426] width 26 height 26
